Goal: Information Seeking & Learning: Learn about a topic

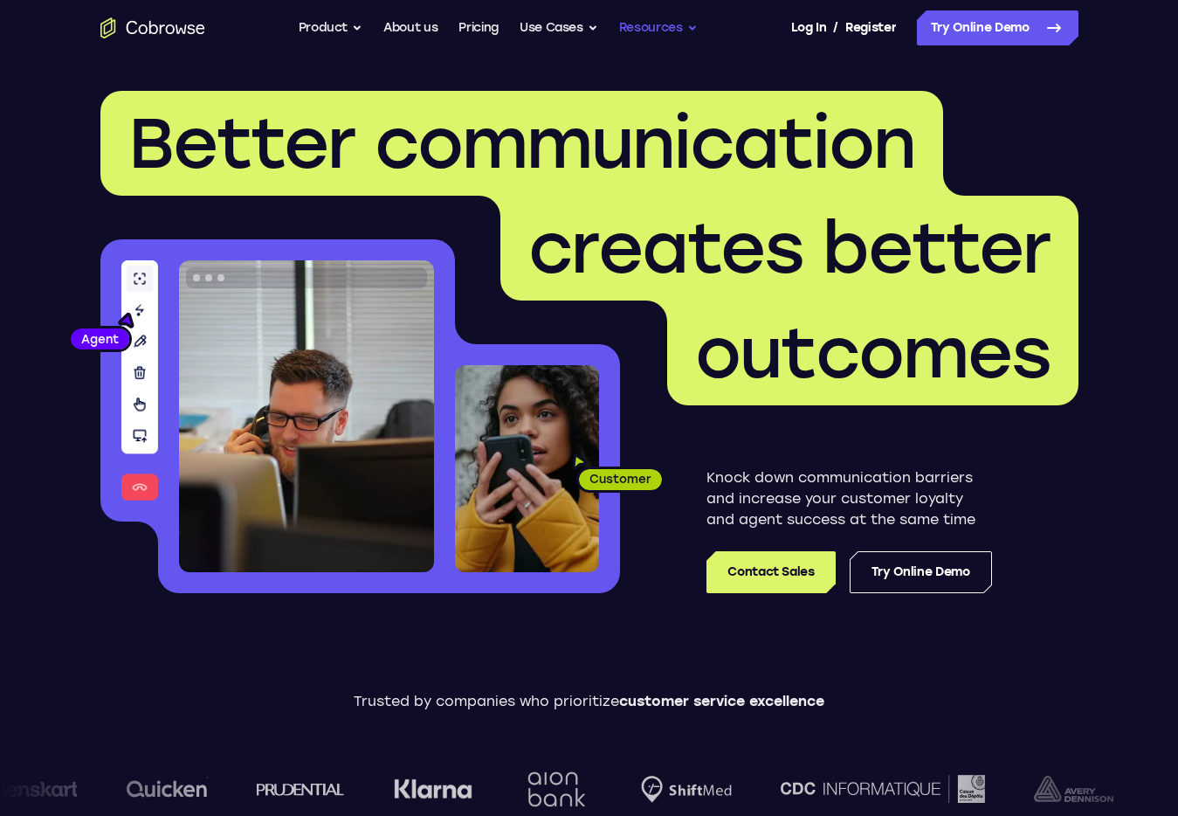
click at [659, 41] on button "Resources" at bounding box center [658, 27] width 79 height 35
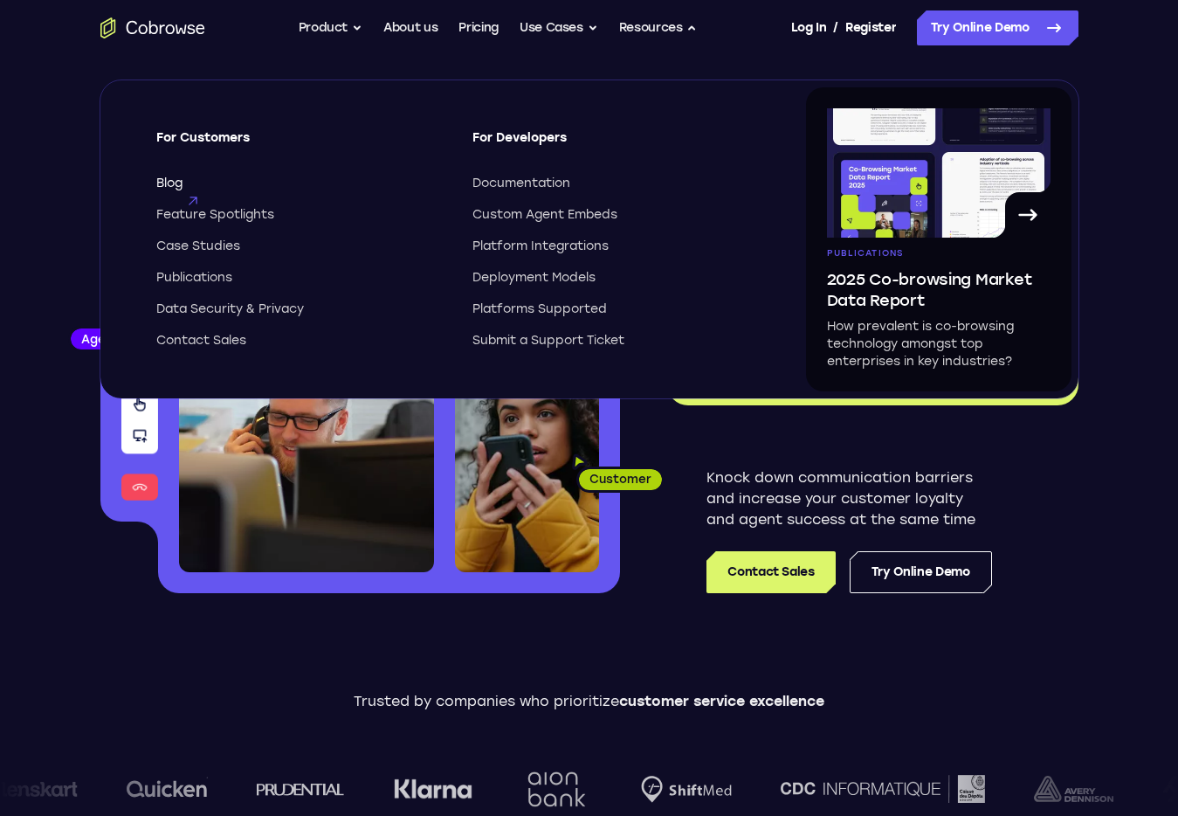
click at [173, 182] on span "Blog" at bounding box center [169, 183] width 26 height 17
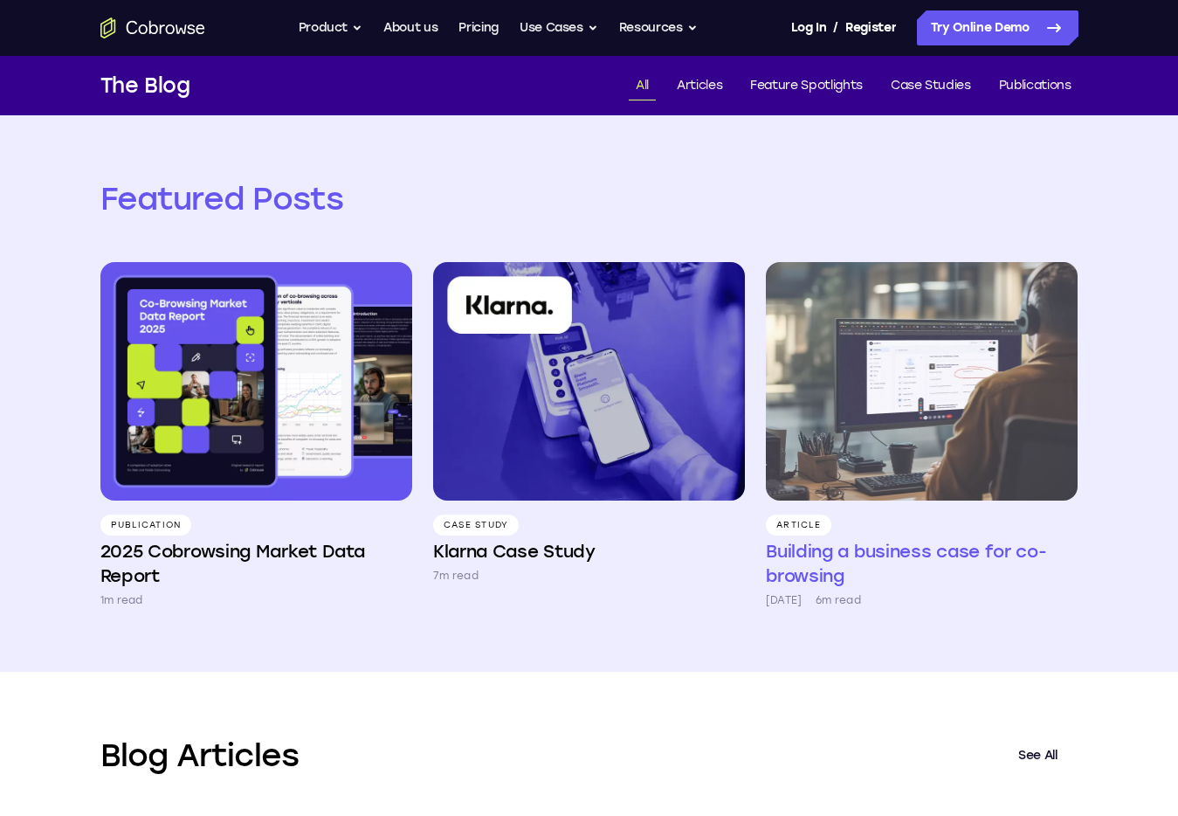
click at [953, 355] on img at bounding box center [922, 381] width 312 height 238
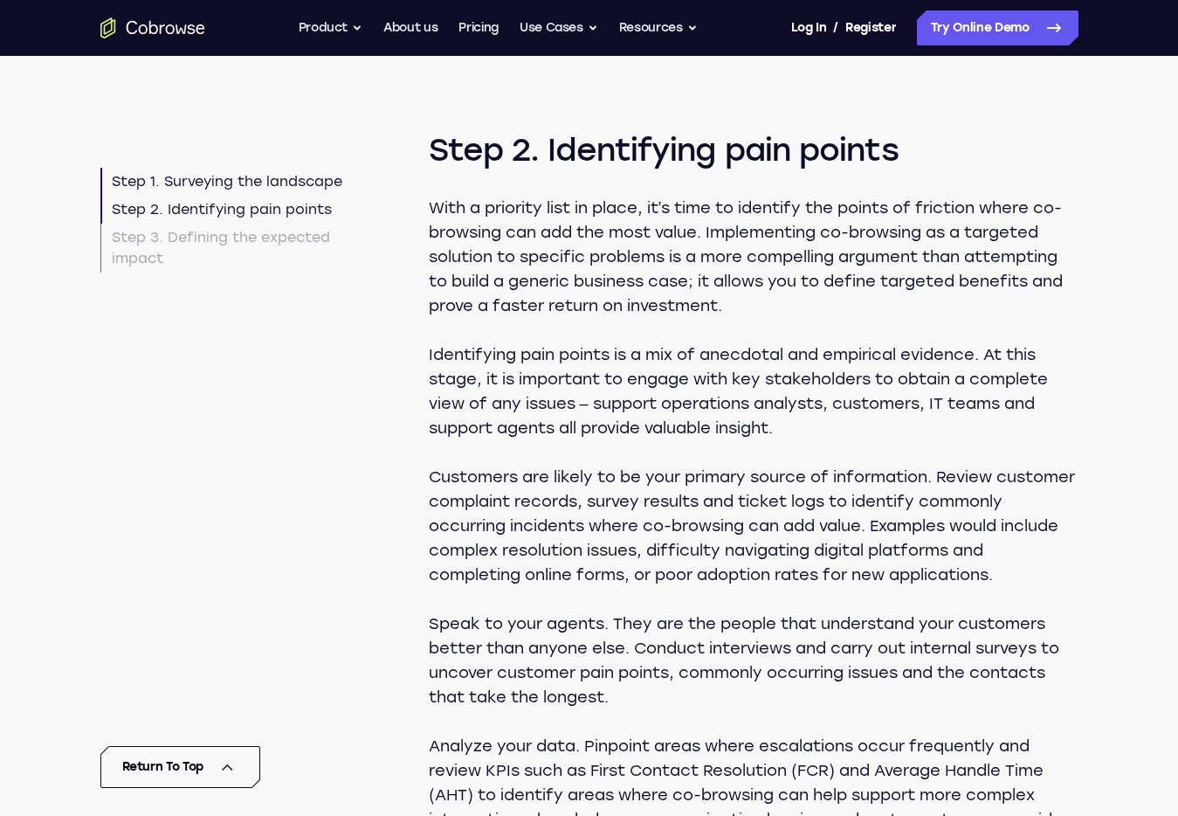
scroll to position [2352, 0]
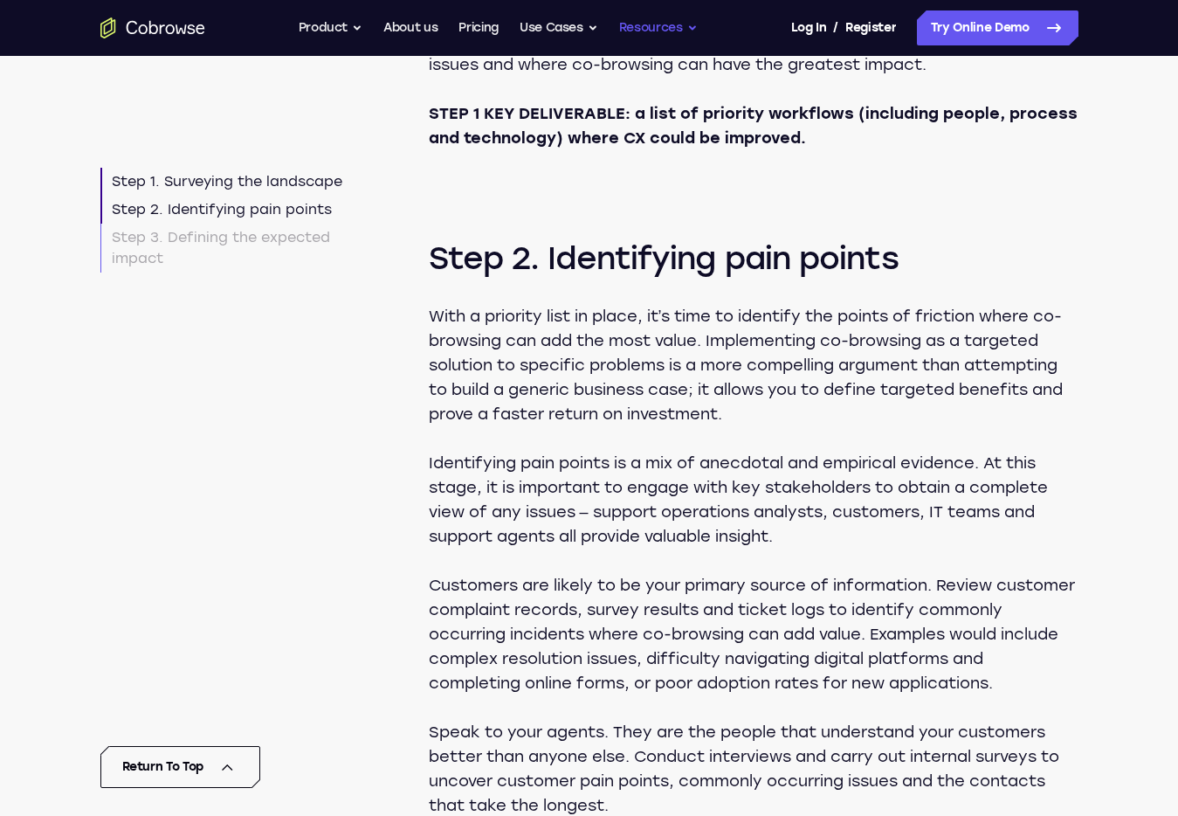
click at [674, 24] on button "Resources" at bounding box center [658, 27] width 79 height 35
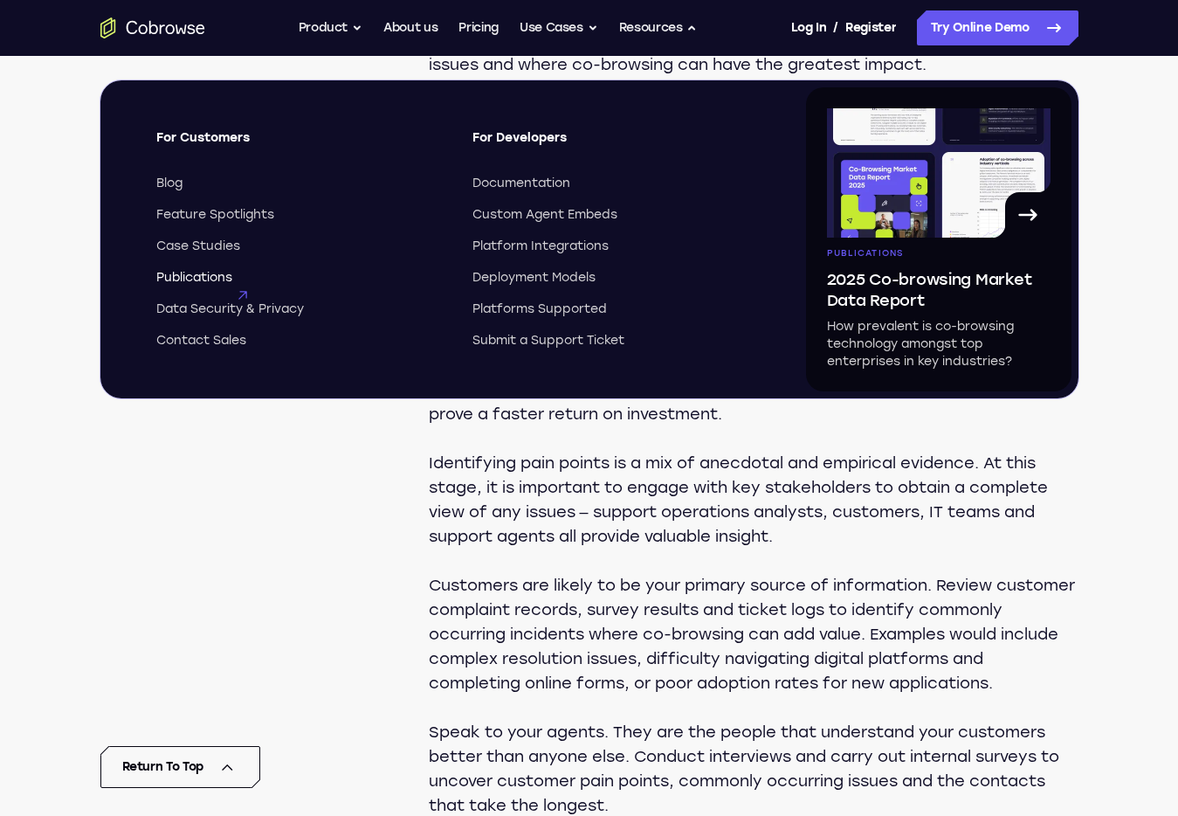
click at [212, 278] on span "Publications" at bounding box center [194, 277] width 76 height 17
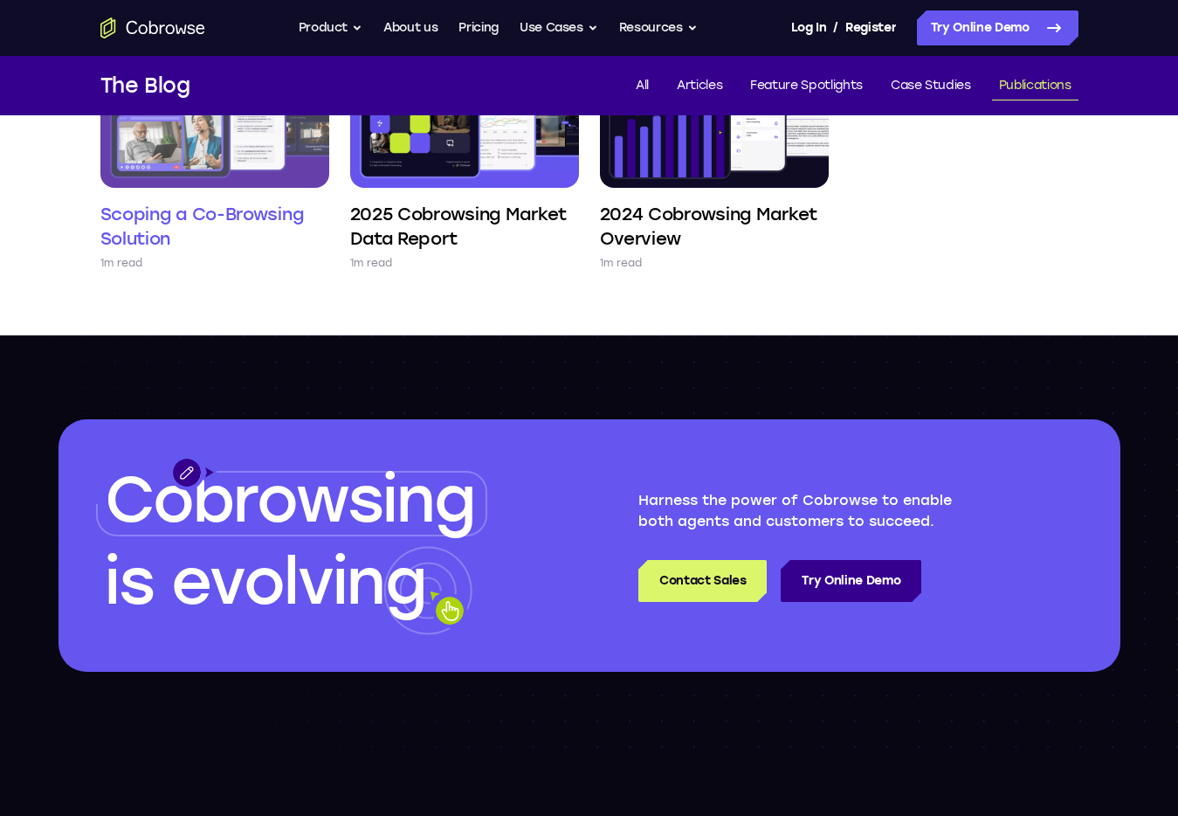
scroll to position [244, 0]
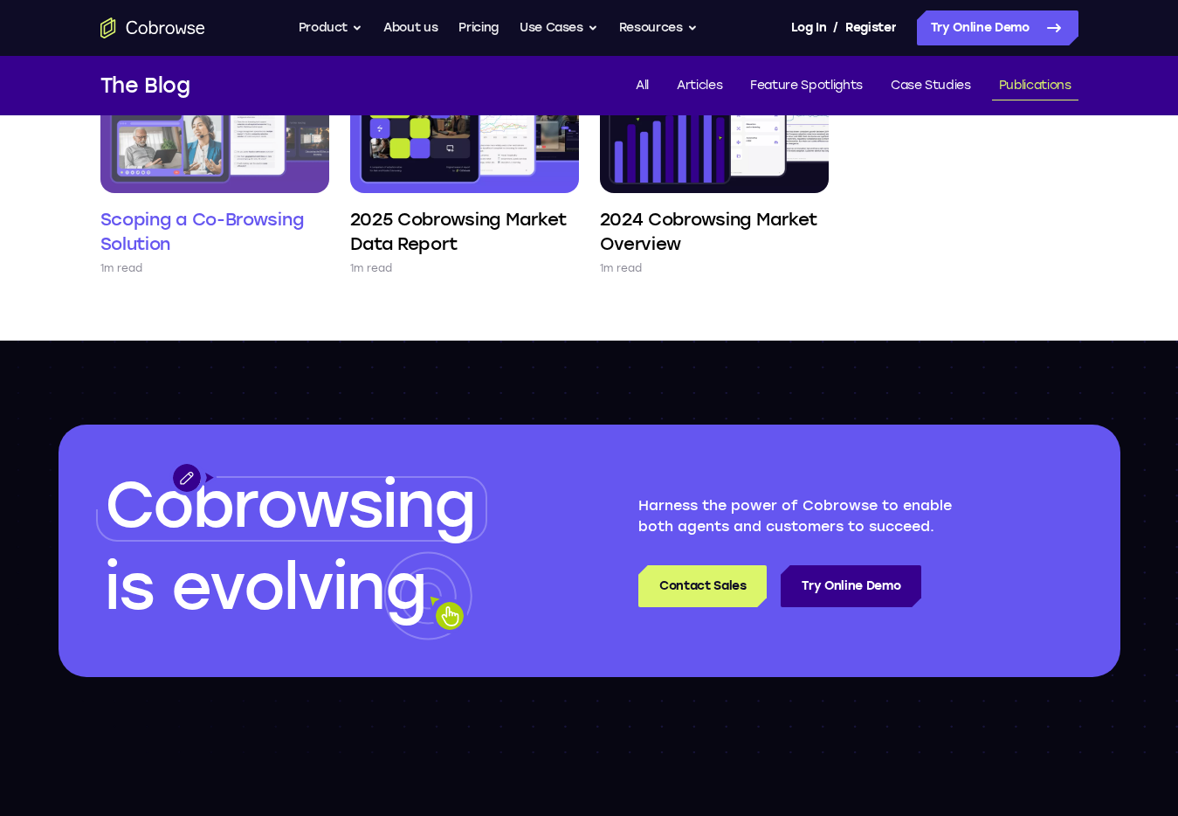
click at [253, 157] on img at bounding box center [214, 105] width 229 height 175
